Goal: Complete application form

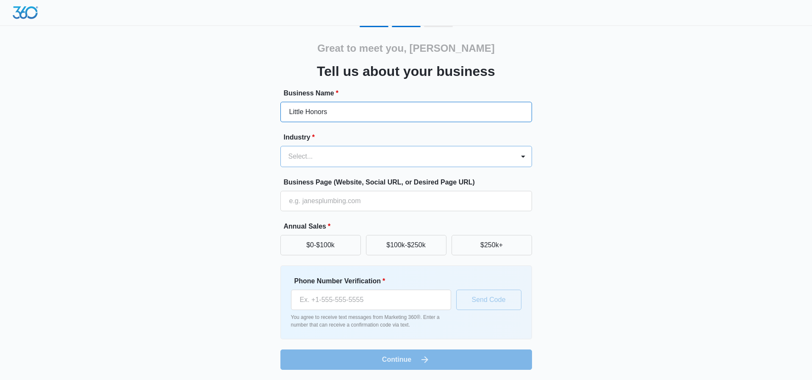
type input "Little Honors"
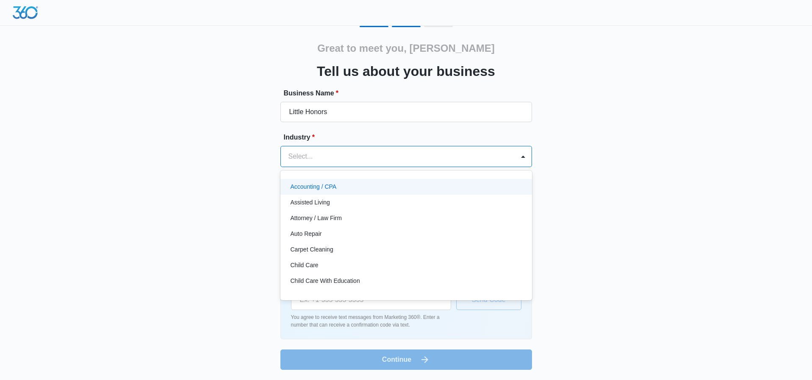
click at [314, 157] on div at bounding box center [396, 156] width 215 height 12
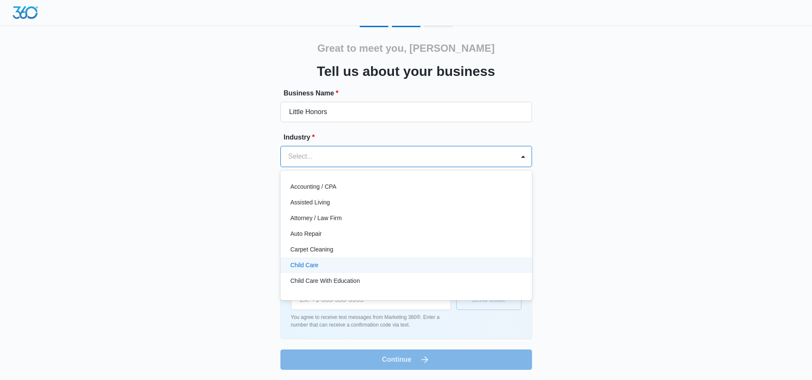
click at [314, 265] on p "Child Care" at bounding box center [305, 265] width 28 height 9
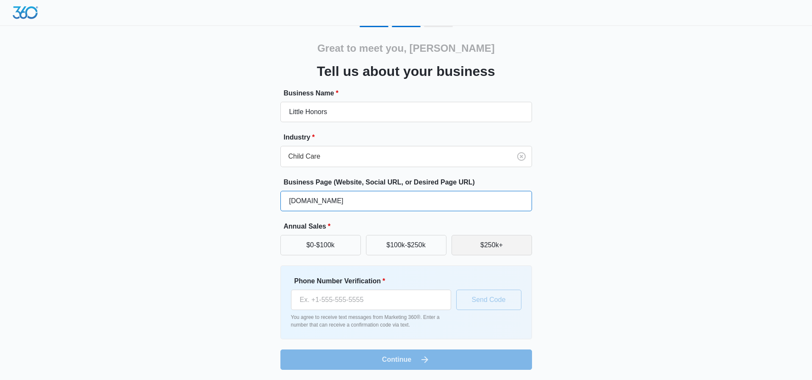
type input "[DOMAIN_NAME]"
click at [491, 250] on button "$250k+" at bounding box center [492, 245] width 81 height 20
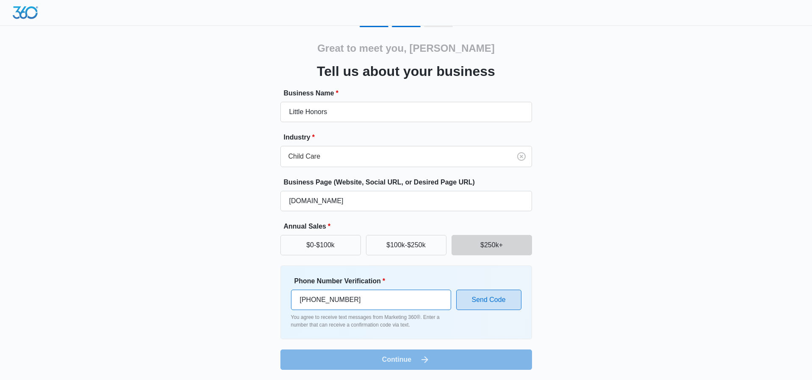
type input "[PHONE_NUMBER]"
click at [490, 304] on button "Send Code" at bounding box center [488, 299] width 65 height 20
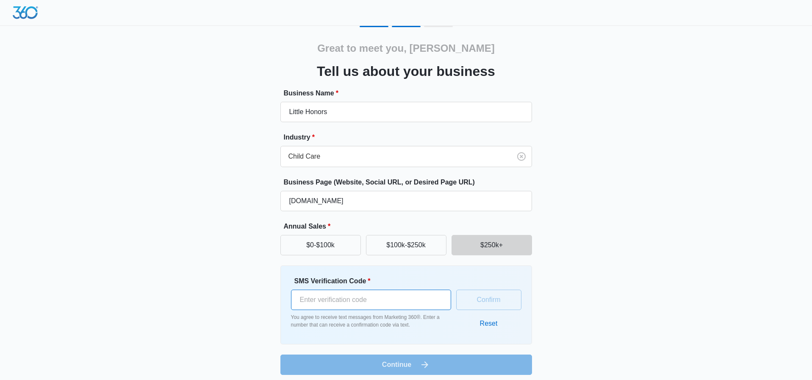
click at [424, 300] on input "SMS Verification Code *" at bounding box center [371, 299] width 160 height 20
type input "981833"
click at [501, 301] on button "Confirm" at bounding box center [488, 299] width 65 height 20
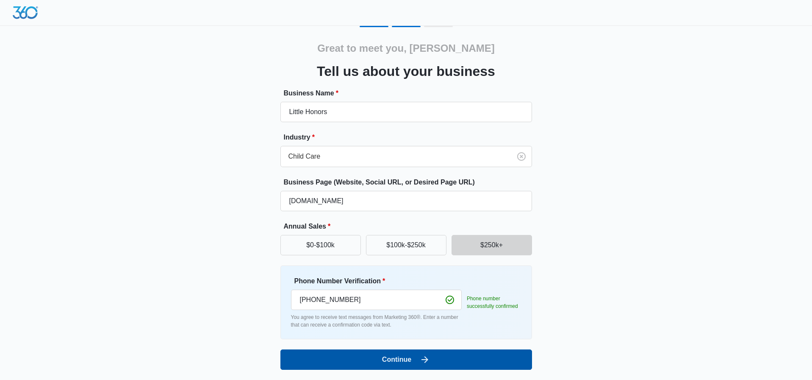
click at [439, 355] on button "Continue" at bounding box center [407, 359] width 252 height 20
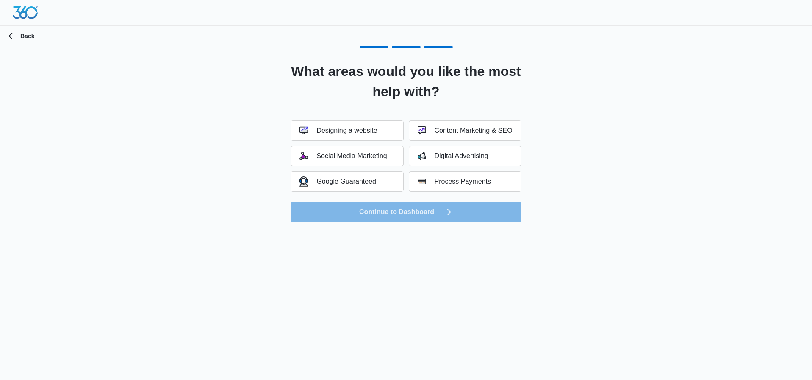
click at [370, 211] on form "Designing a website Content Marketing & SEO Social Media Marketing Digital Adve…" at bounding box center [406, 171] width 231 height 102
click at [381, 213] on form "Designing a website Content Marketing & SEO Social Media Marketing Digital Adve…" at bounding box center [406, 171] width 231 height 102
